Goal: Browse casually

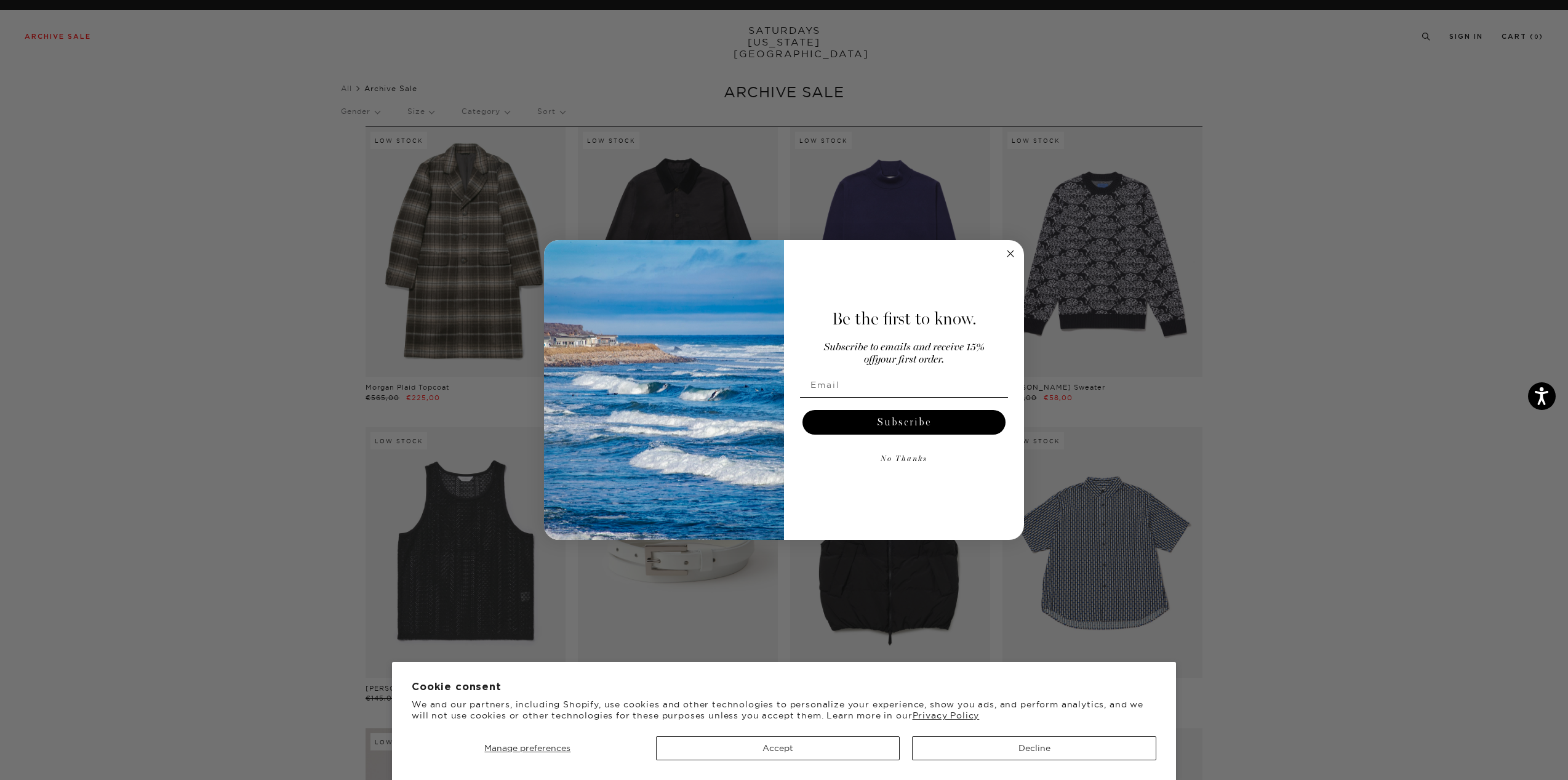
click at [1007, 253] on circle "Close dialog" at bounding box center [1011, 253] width 14 height 14
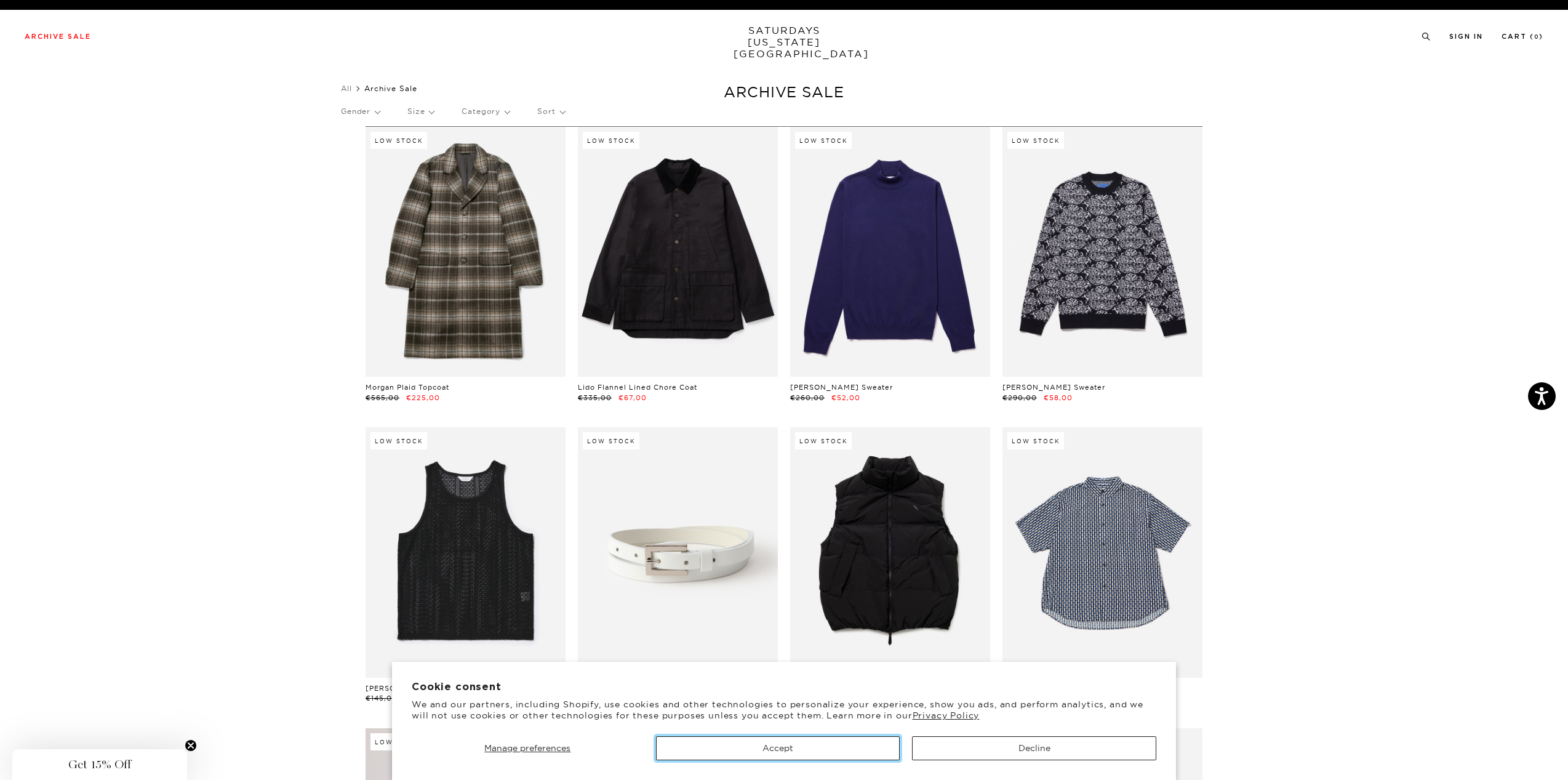
click at [818, 748] on button "Accept" at bounding box center [778, 748] width 244 height 24
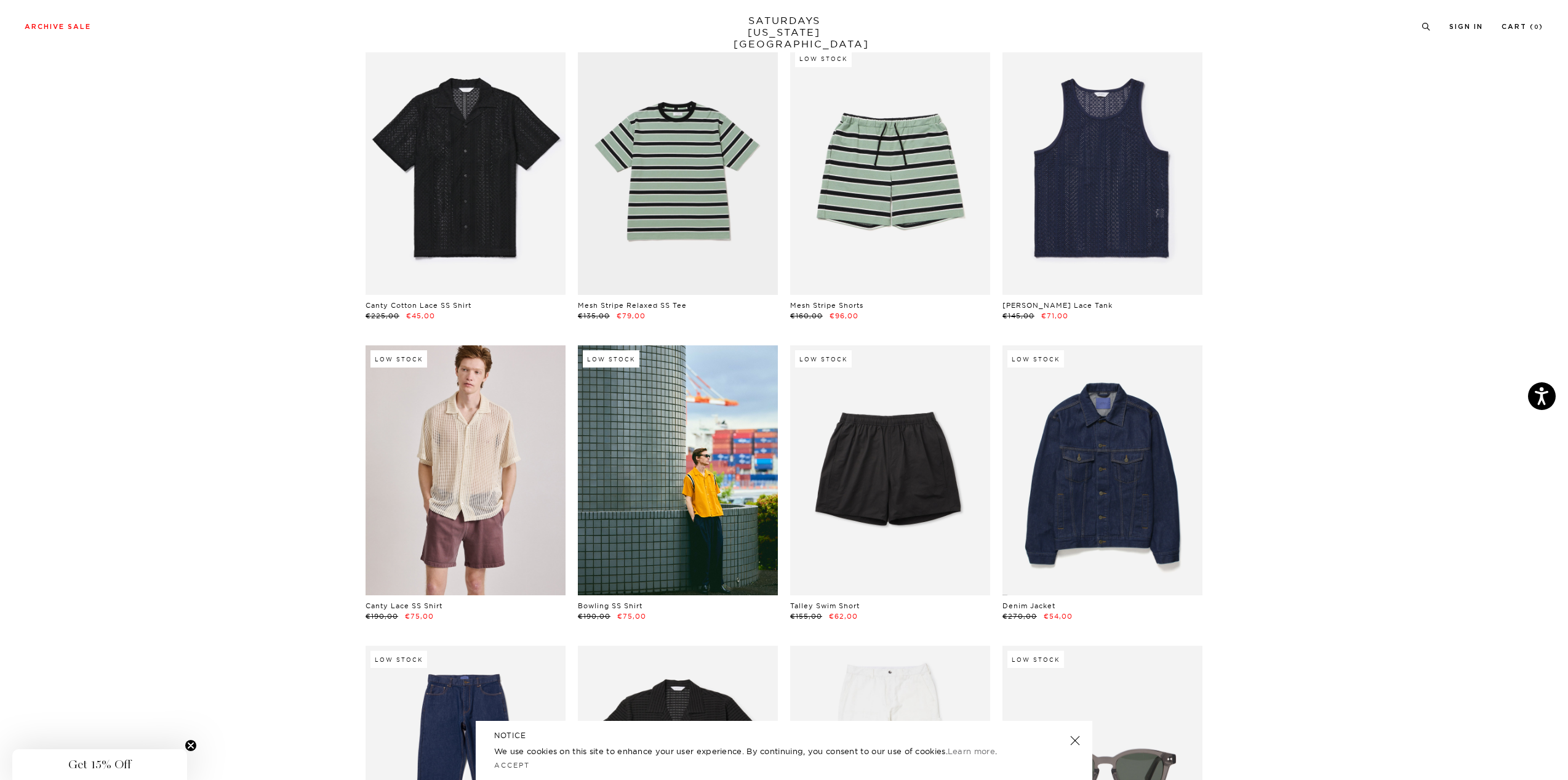
scroll to position [984, 0]
drag, startPoint x: 1128, startPoint y: 483, endPoint x: 1385, endPoint y: 509, distance: 258.3
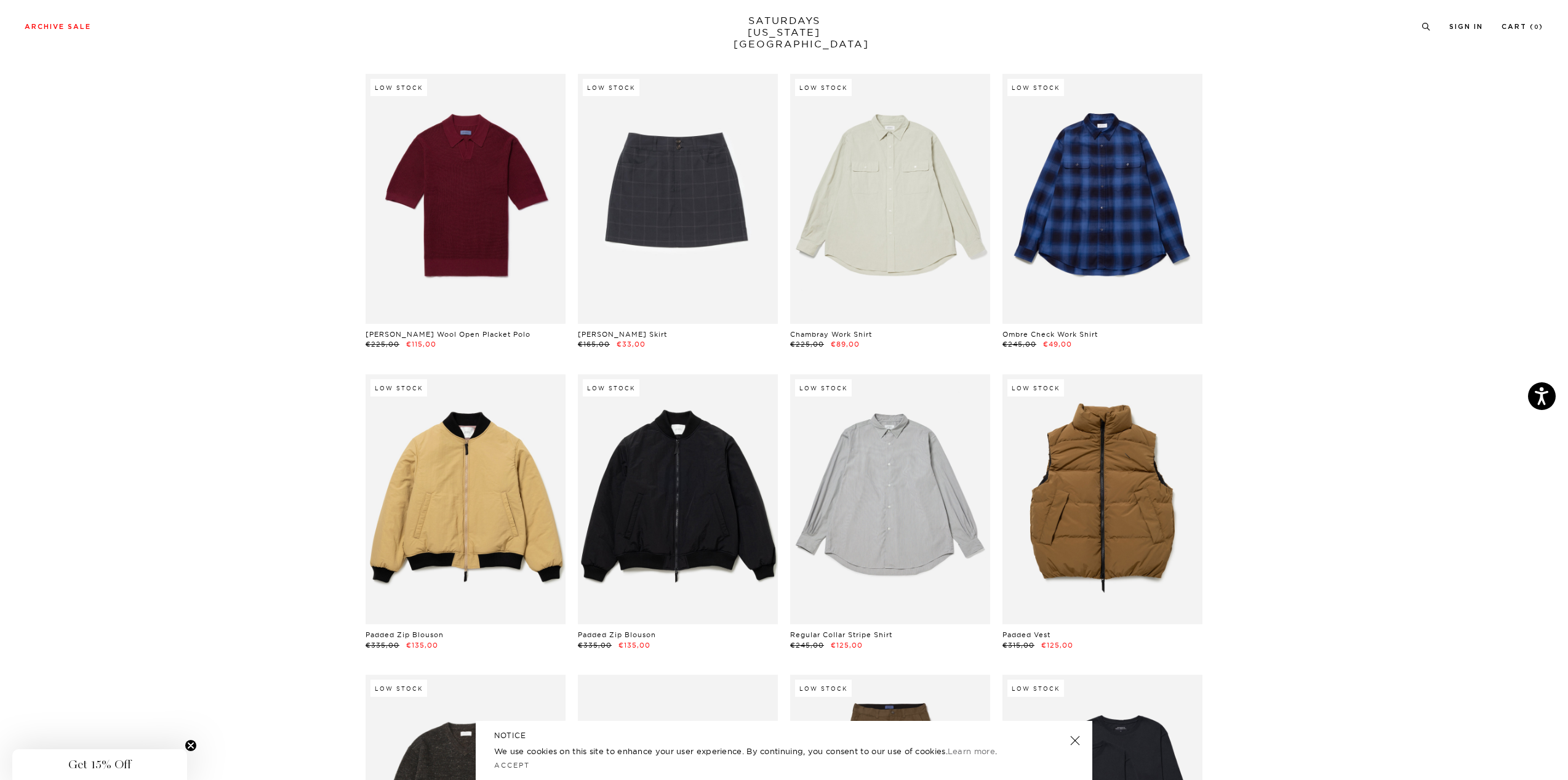
scroll to position [15696, 0]
click at [780, 23] on link "SATURDAYS NEW YORK CITY" at bounding box center [784, 32] width 102 height 35
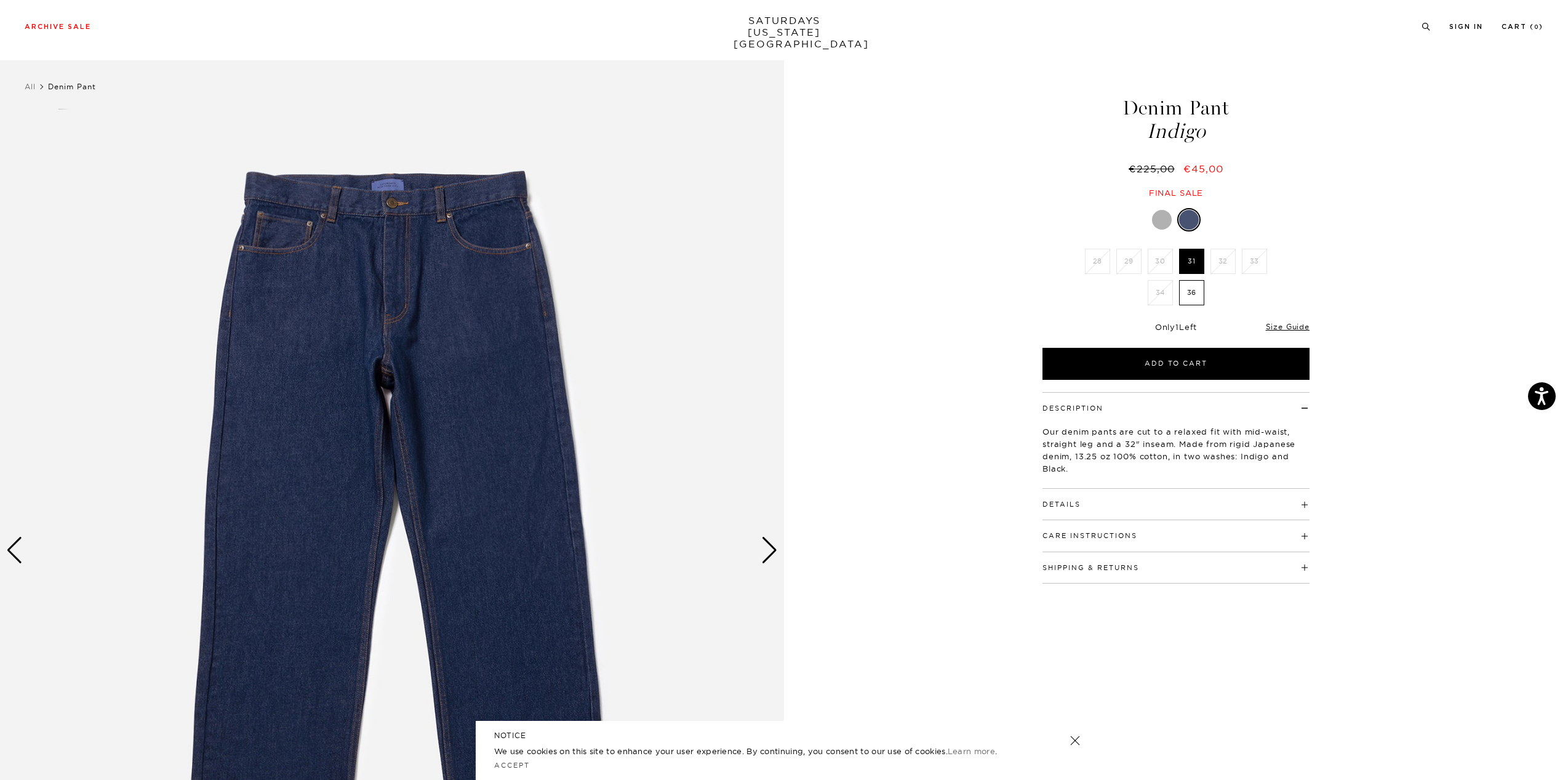
scroll to position [2, 0]
click at [396, 195] on img at bounding box center [392, 551] width 784 height 980
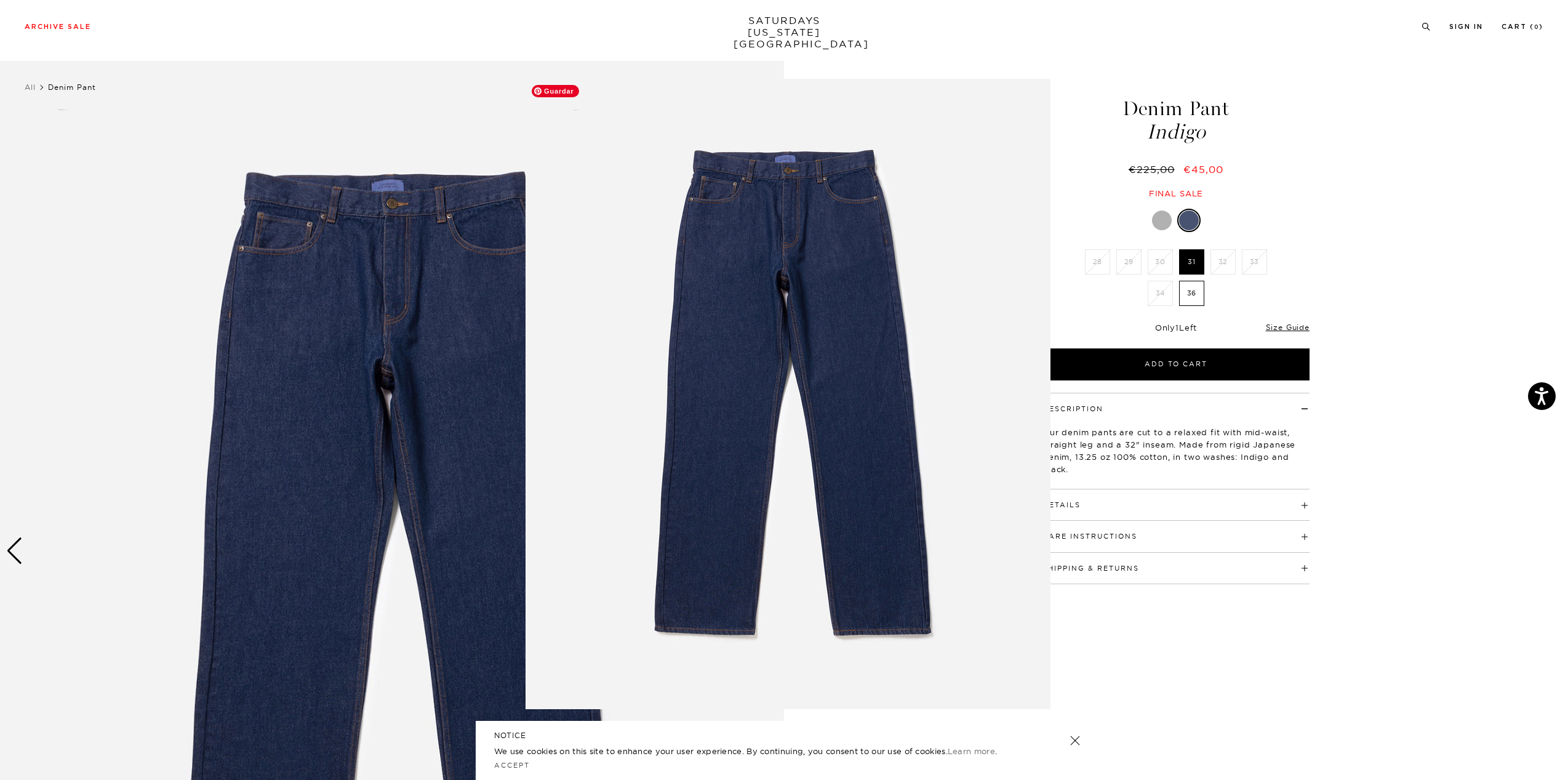
click at [790, 160] on img at bounding box center [788, 394] width 525 height 630
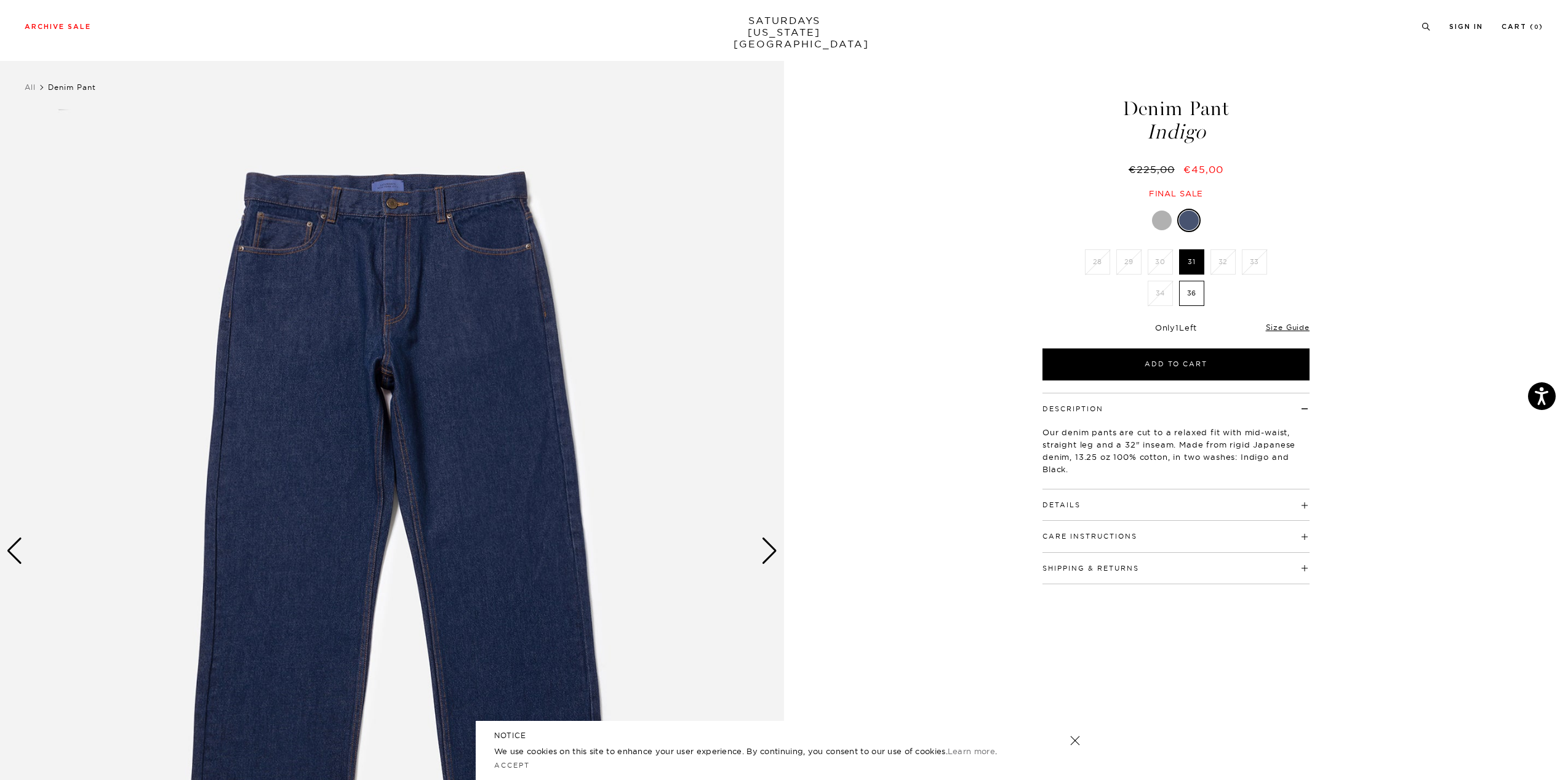
click at [764, 558] on div "Next slide" at bounding box center [770, 551] width 16 height 27
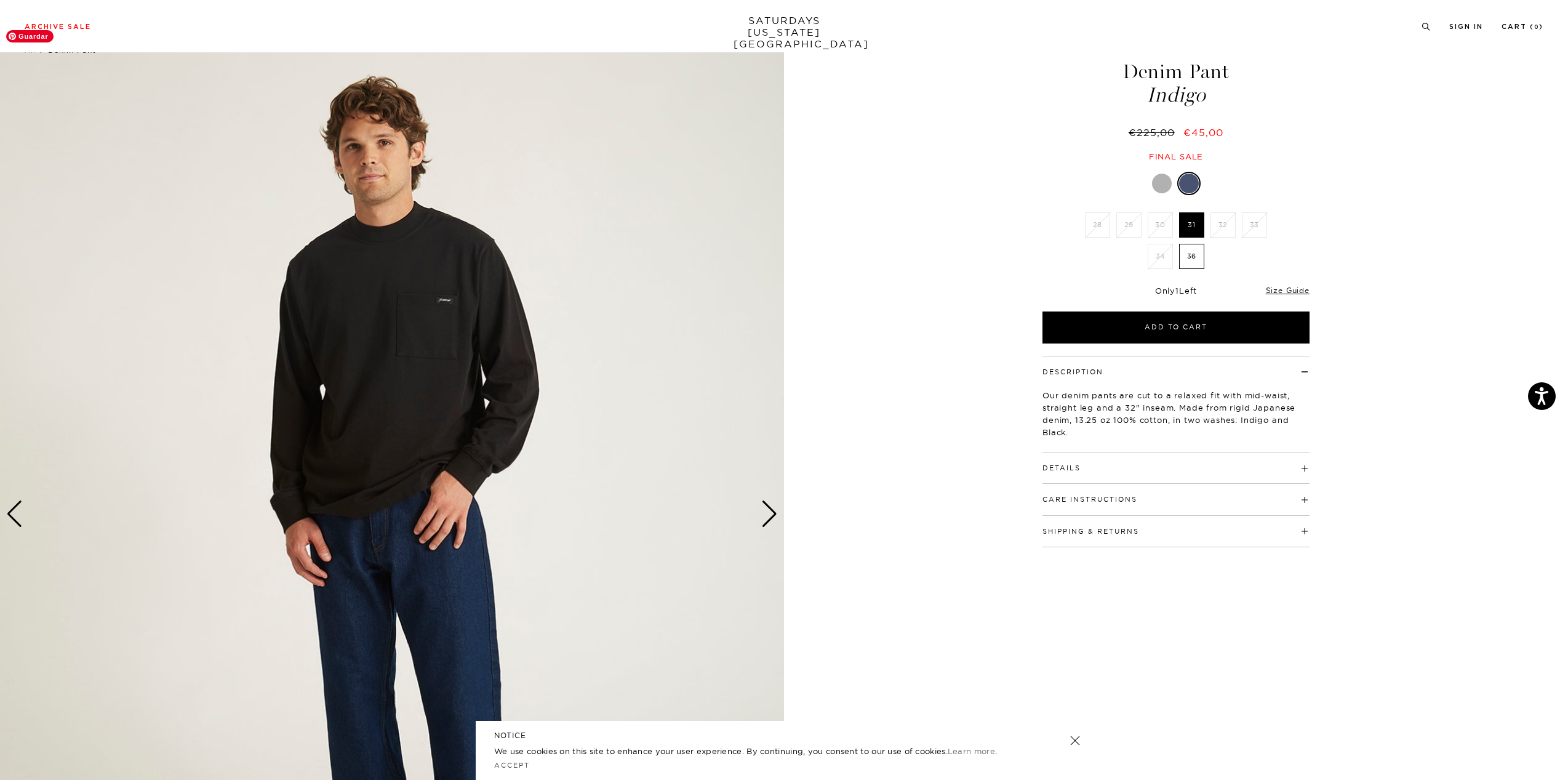
scroll to position [33, 0]
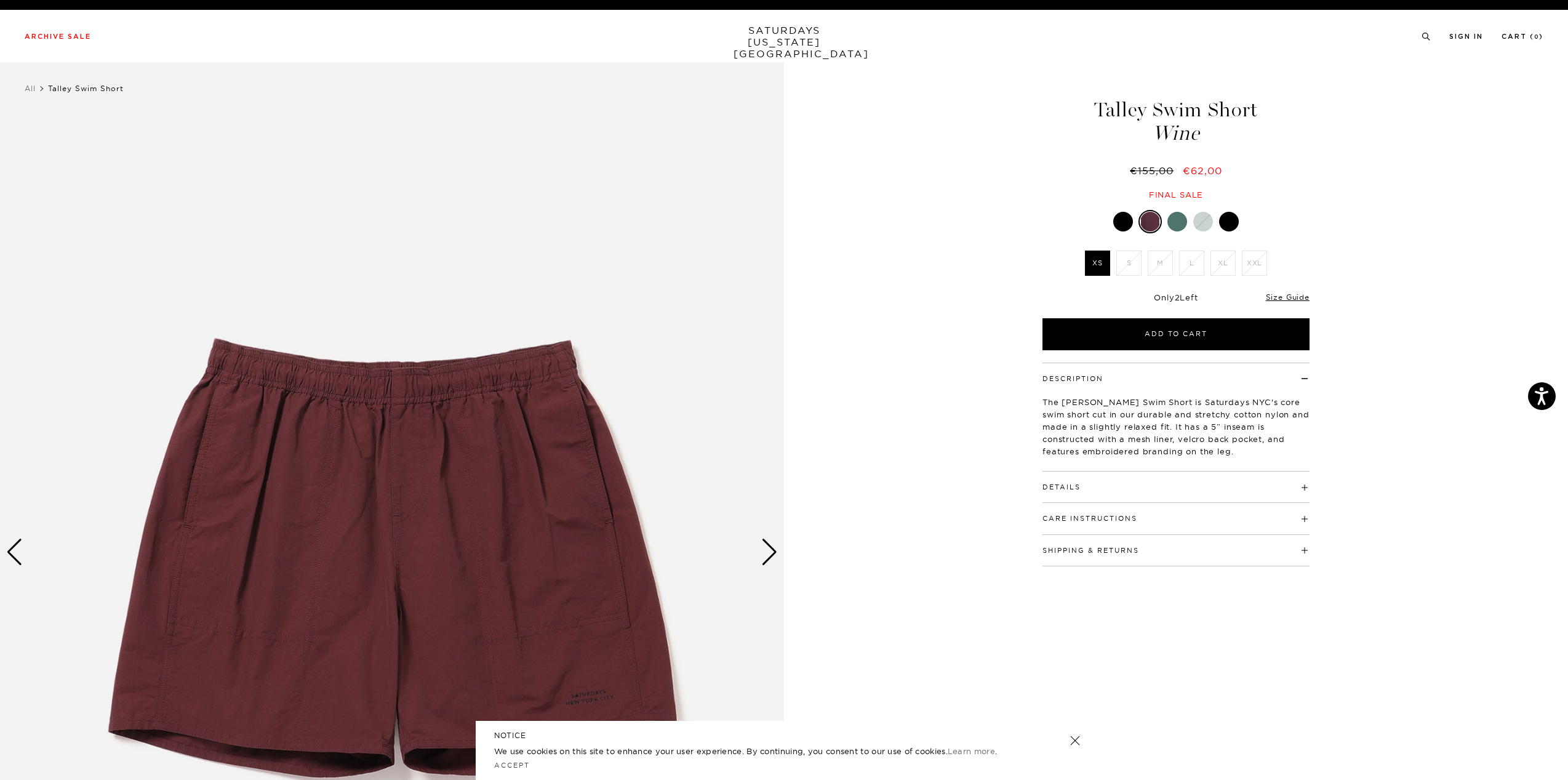
click at [765, 559] on div "Next slide" at bounding box center [770, 552] width 16 height 27
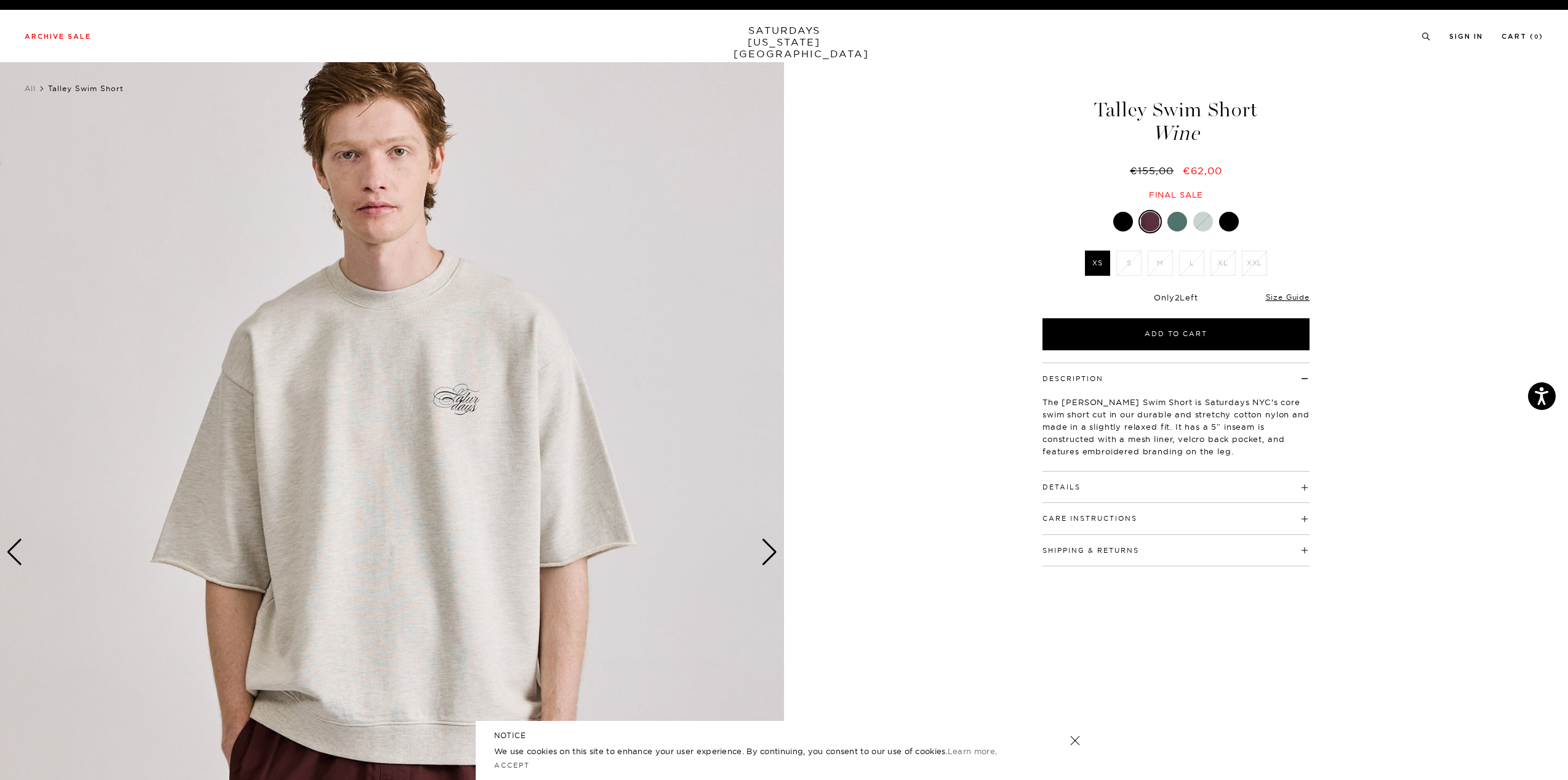
click at [11, 557] on div "Previous slide" at bounding box center [14, 552] width 16 height 27
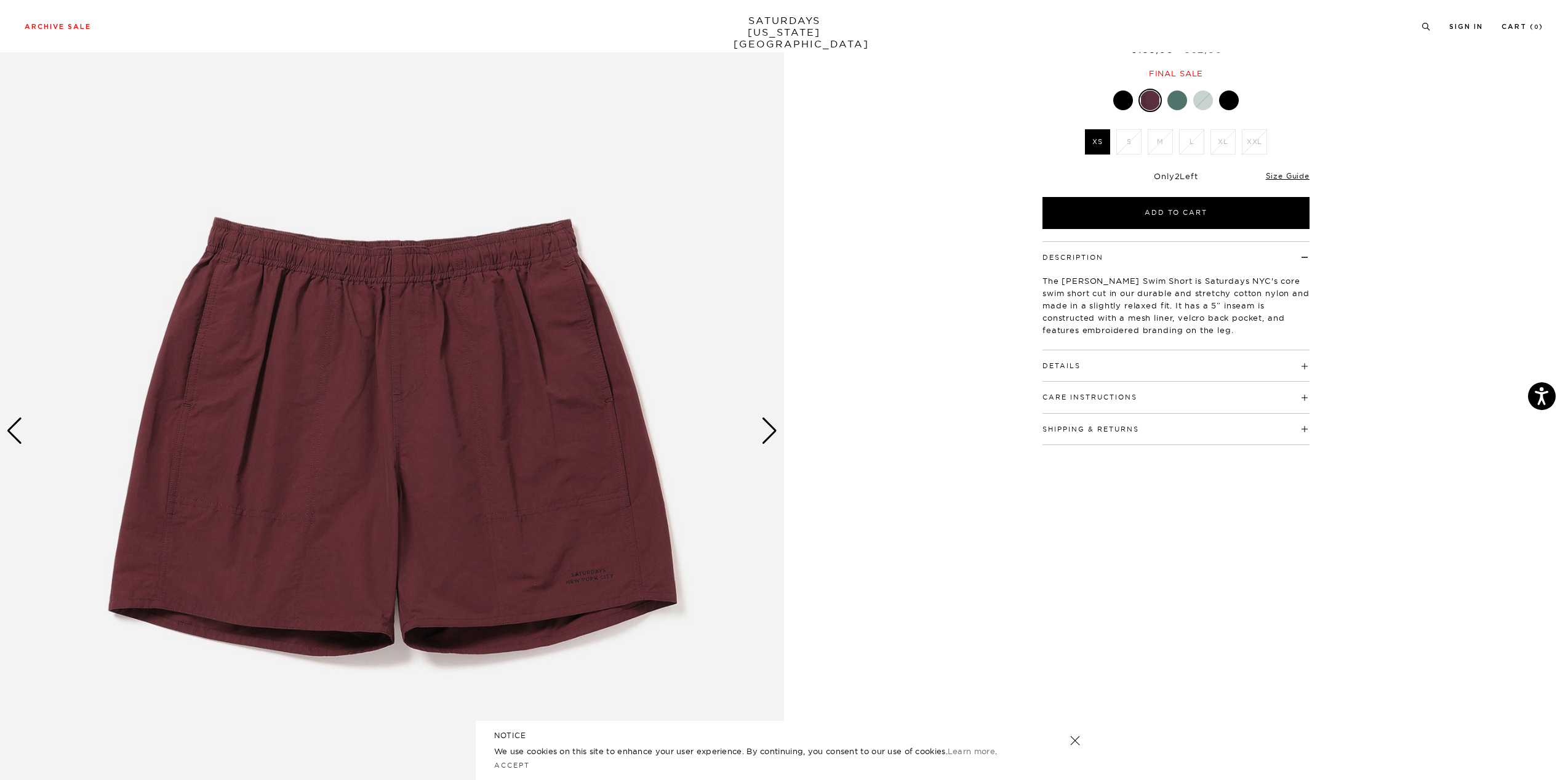
click at [643, 545] on img at bounding box center [392, 432] width 784 height 980
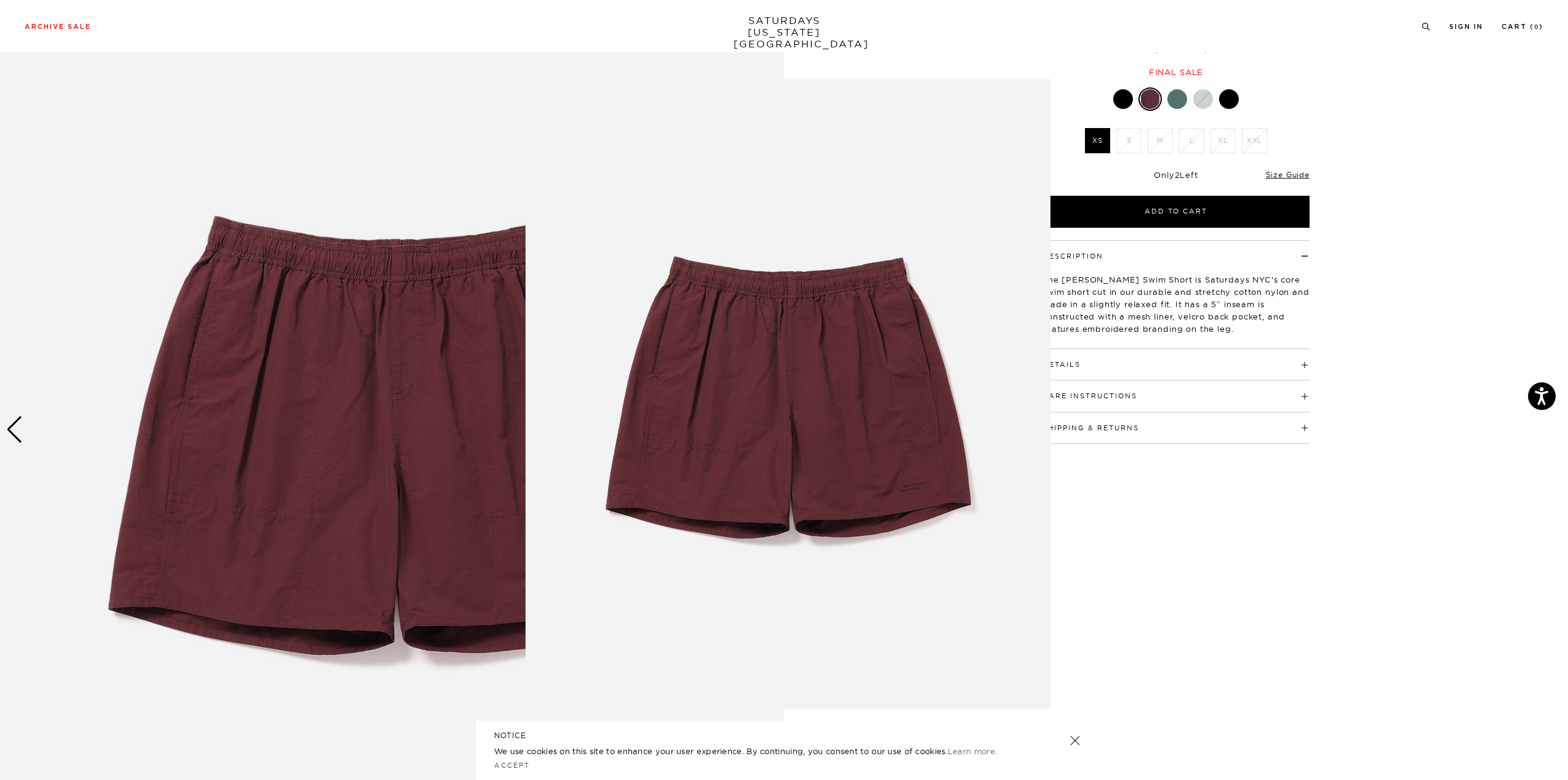
click at [492, 380] on figure at bounding box center [784, 390] width 1568 height 780
